Goal: Task Accomplishment & Management: Manage account settings

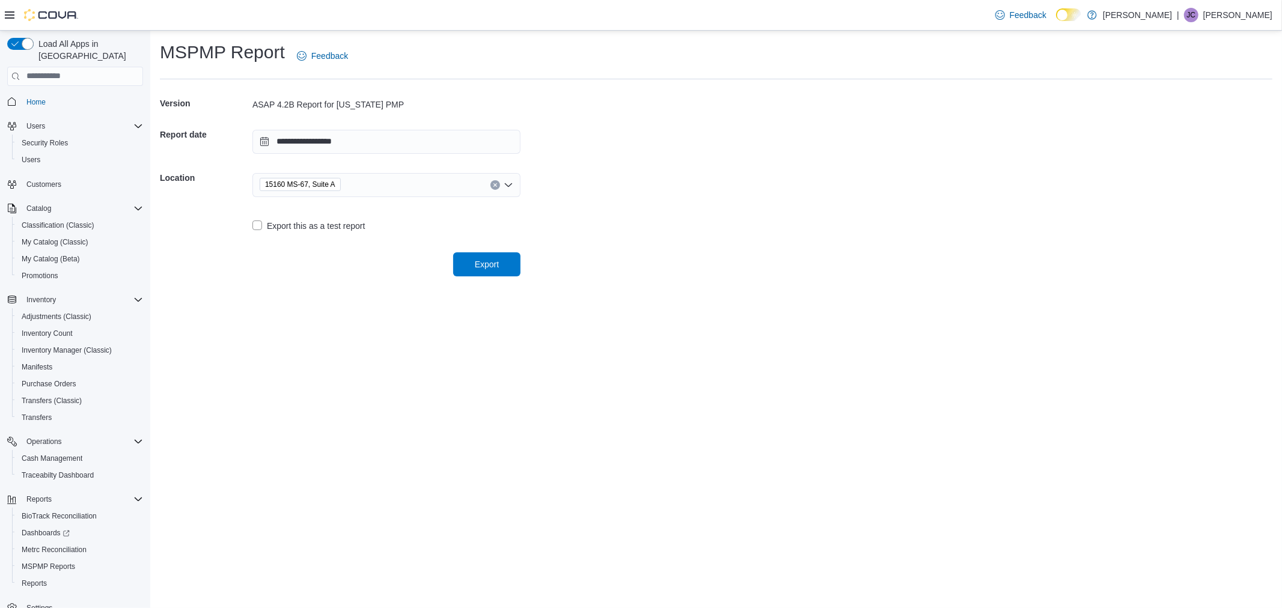
drag, startPoint x: 0, startPoint y: 0, endPoint x: 1236, endPoint y: 15, distance: 1236.0
click at [1236, 15] on p "Justin Crosby" at bounding box center [1237, 15] width 69 height 14
click at [1197, 118] on span "Sign Out" at bounding box center [1195, 119] width 32 height 12
